Goal: Task Accomplishment & Management: Complete application form

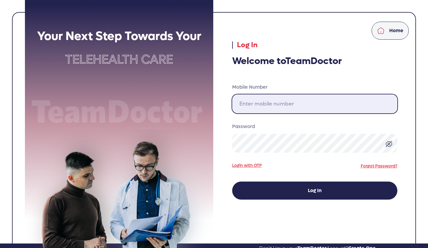
type input "[PHONE_NUMBER]"
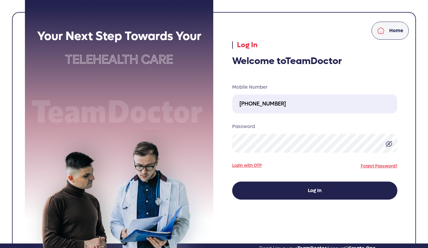
click at [334, 190] on button "Log In" at bounding box center [314, 190] width 165 height 18
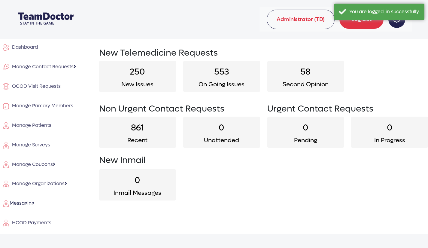
click at [65, 65] on span "Manage Contact Requests" at bounding box center [42, 66] width 64 height 6
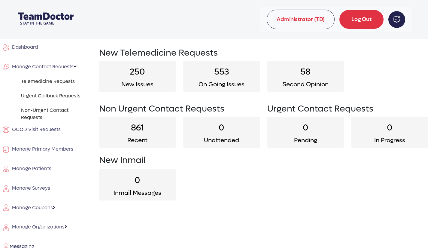
click at [64, 94] on link "Urgent Callback Requests" at bounding box center [55, 95] width 68 height 7
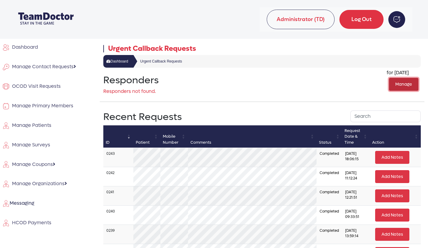
click at [394, 82] on button "Manage" at bounding box center [403, 84] width 29 height 13
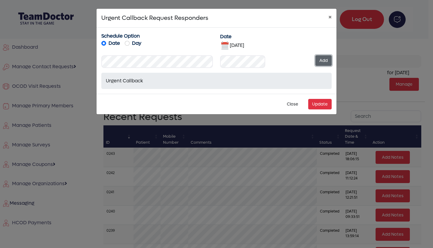
click at [326, 61] on button "Add" at bounding box center [323, 60] width 16 height 11
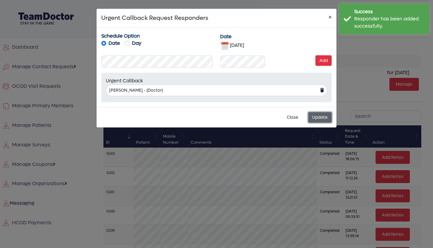
click at [320, 115] on button "Update" at bounding box center [319, 117] width 23 height 11
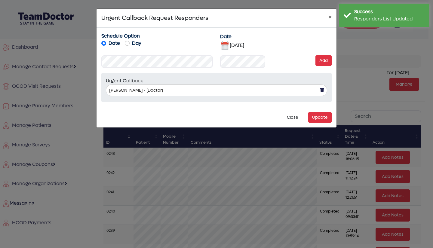
click at [225, 45] on img at bounding box center [225, 46] width 10 height 10
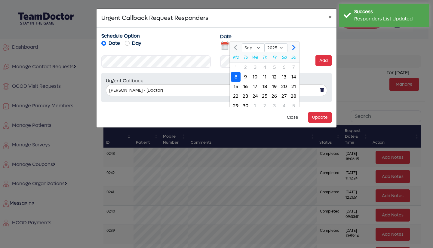
click at [225, 45] on img at bounding box center [225, 46] width 10 height 10
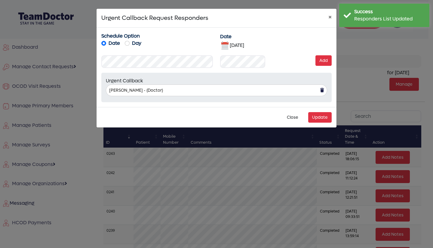
click at [225, 45] on img at bounding box center [225, 46] width 10 height 10
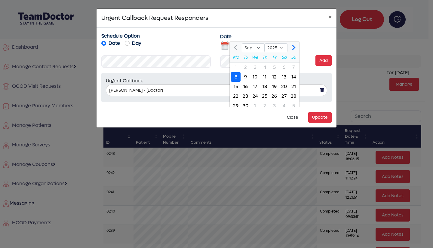
click at [246, 77] on div "9" at bounding box center [245, 77] width 10 height 10
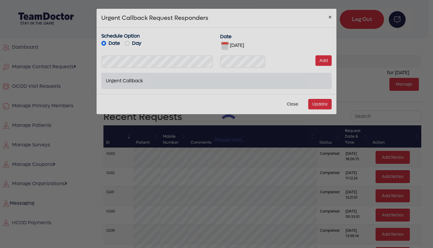
click at [246, 77] on div "Please Wait..." at bounding box center [216, 124] width 433 height 248
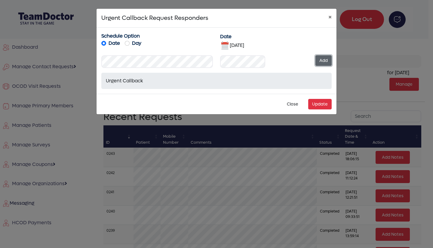
click at [325, 60] on button "Add" at bounding box center [323, 60] width 16 height 11
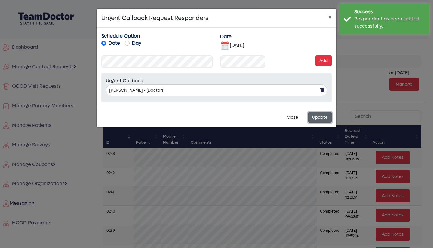
click at [320, 117] on button "Update" at bounding box center [319, 117] width 23 height 11
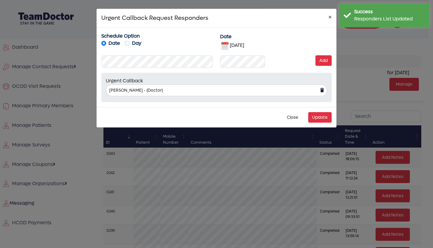
click at [223, 44] on img at bounding box center [225, 46] width 10 height 10
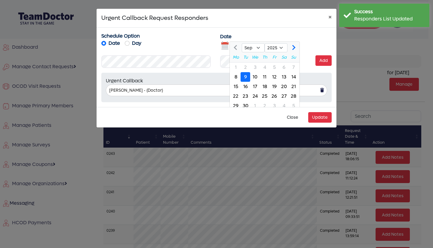
click at [254, 76] on div "10" at bounding box center [255, 77] width 10 height 10
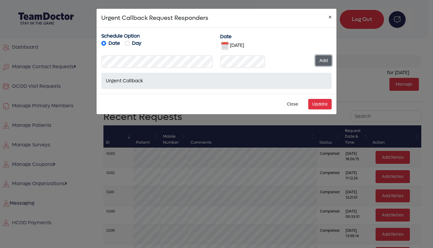
click at [326, 59] on button "Add" at bounding box center [323, 60] width 16 height 11
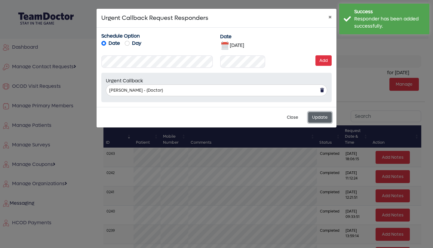
click at [323, 116] on button "Update" at bounding box center [319, 117] width 23 height 11
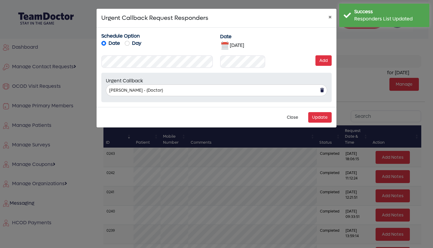
click at [225, 46] on img at bounding box center [225, 46] width 10 height 10
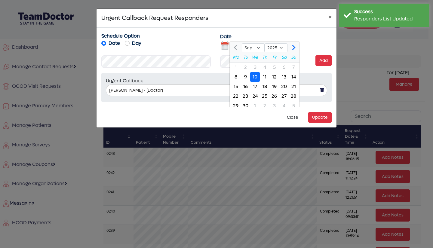
click at [264, 77] on div "11" at bounding box center [265, 77] width 10 height 10
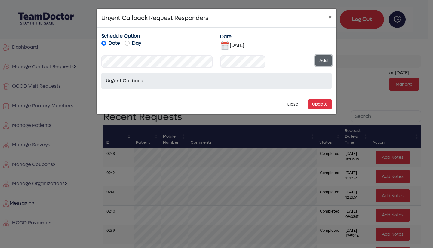
click at [320, 61] on button "Add" at bounding box center [323, 60] width 16 height 11
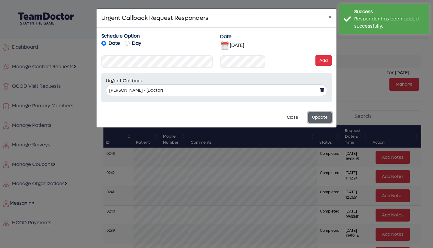
click at [318, 118] on button "Update" at bounding box center [319, 117] width 23 height 11
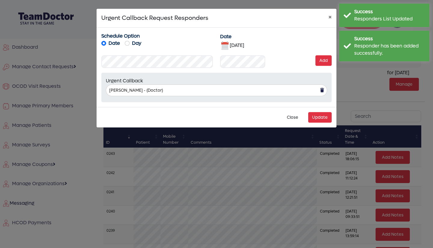
click at [223, 44] on img at bounding box center [225, 46] width 10 height 10
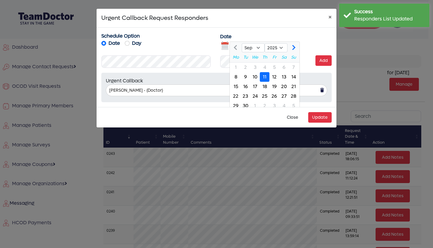
click at [274, 75] on div "12" at bounding box center [274, 77] width 10 height 10
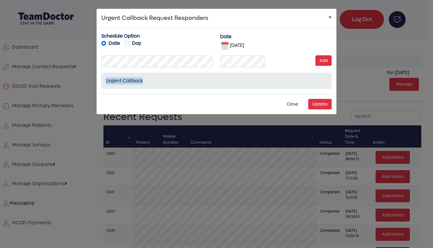
click at [229, 63] on div "Schedule Option Date Day Date [DATE] [DATE] Select Service Urgent Callback Non …" at bounding box center [216, 60] width 237 height 56
click at [330, 61] on button "Add" at bounding box center [323, 60] width 16 height 11
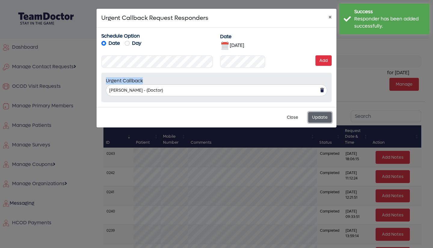
click at [323, 114] on button "Update" at bounding box center [319, 117] width 23 height 11
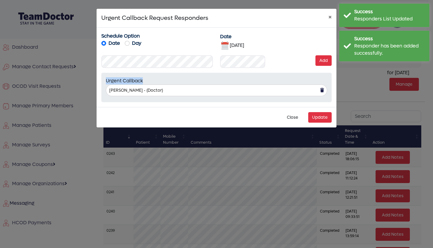
click at [224, 44] on img at bounding box center [225, 46] width 10 height 10
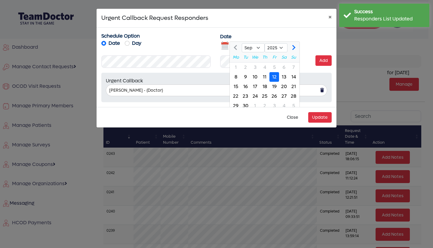
click at [285, 77] on div "13" at bounding box center [284, 77] width 10 height 10
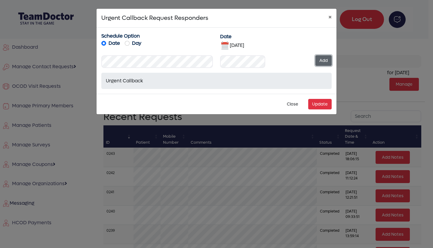
click at [323, 61] on button "Add" at bounding box center [323, 60] width 16 height 11
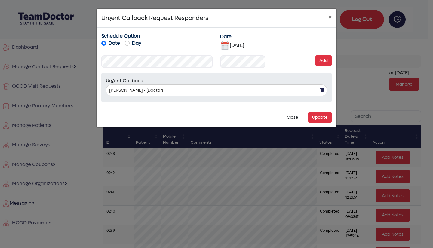
click at [224, 43] on img at bounding box center [225, 46] width 10 height 10
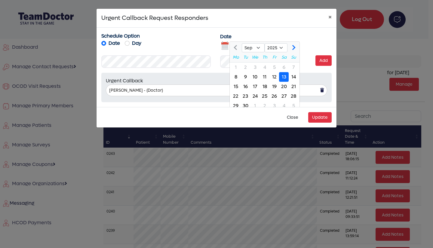
click at [292, 75] on div "14" at bounding box center [293, 77] width 10 height 10
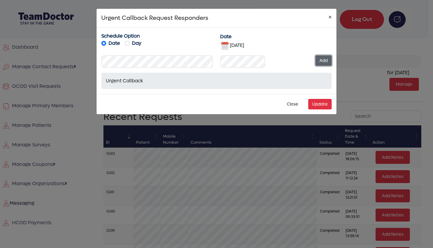
click at [322, 59] on button "Add" at bounding box center [323, 60] width 16 height 11
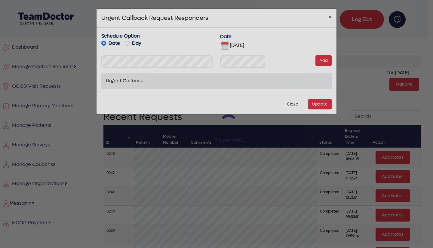
click at [319, 59] on div "Please Wait..." at bounding box center [216, 124] width 433 height 248
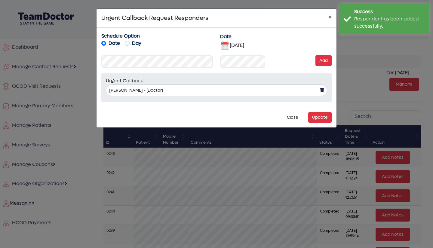
click at [226, 46] on img at bounding box center [225, 46] width 10 height 10
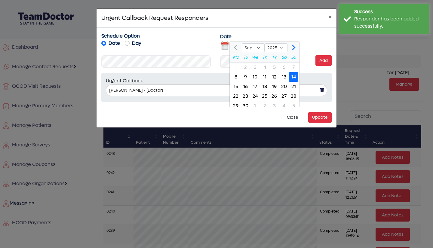
click at [265, 76] on div "11" at bounding box center [265, 77] width 10 height 10
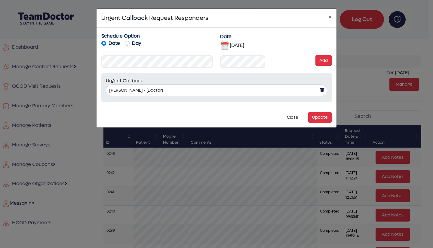
click at [223, 43] on img at bounding box center [225, 46] width 10 height 10
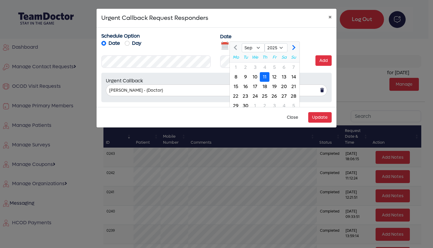
click at [233, 77] on div "8" at bounding box center [236, 77] width 10 height 10
type input "[DATE]"
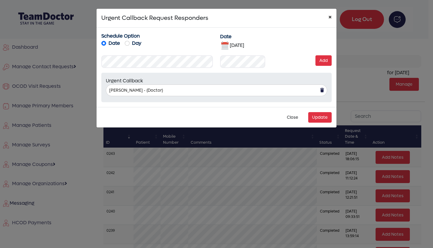
click at [328, 17] on button "×" at bounding box center [329, 17] width 13 height 17
